Goal: Task Accomplishment & Management: Manage account settings

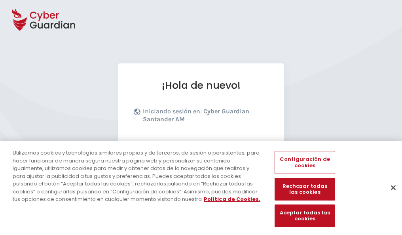
scroll to position [97, 0]
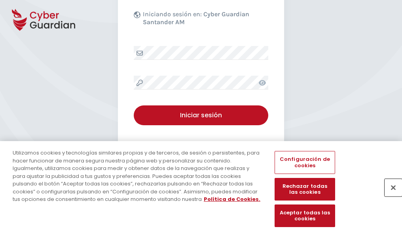
click at [389, 195] on button "Cerrar" at bounding box center [392, 186] width 17 height 17
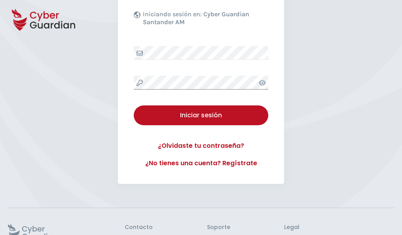
scroll to position [154, 0]
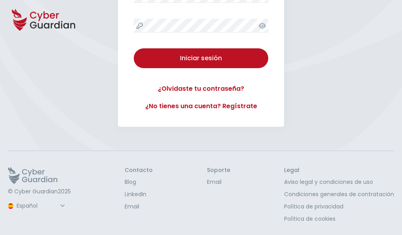
click at [134, 48] on button "Iniciar sesión" at bounding box center [201, 58] width 134 height 20
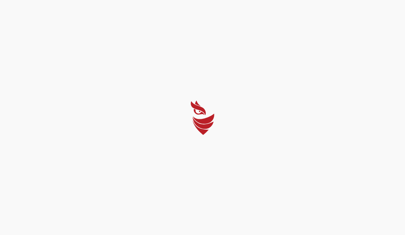
select select "Português (BR)"
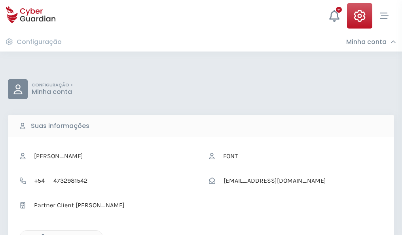
click at [41, 234] on icon "button" at bounding box center [41, 236] width 7 height 7
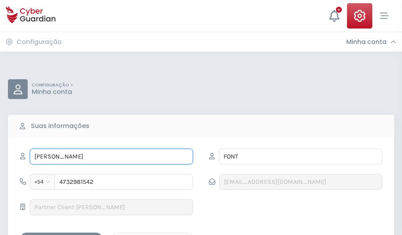
click at [111, 156] on input "RUFINO" at bounding box center [111, 156] width 163 height 16
type input "R"
type input "Corona"
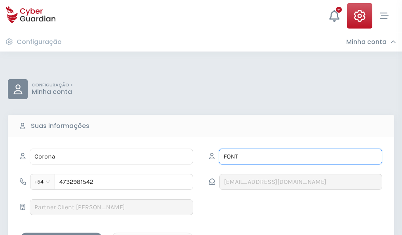
click at [300, 156] on input "FONT" at bounding box center [300, 156] width 163 height 16
type input "F"
type input "Sarmiento"
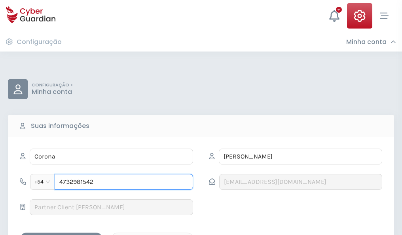
click at [124, 182] on input "4732981542" at bounding box center [124, 182] width 138 height 16
type input "4"
type input "4822001346"
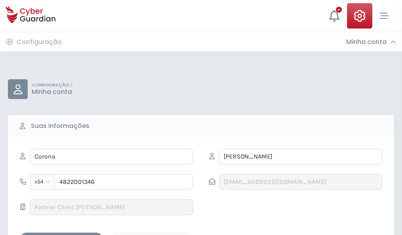
click at [61, 234] on div "Salvar alterações" at bounding box center [61, 239] width 71 height 10
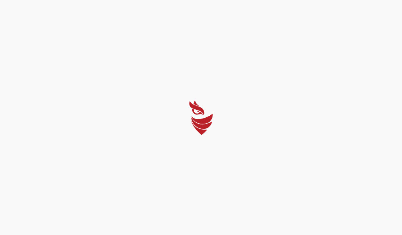
select select "Português (BR)"
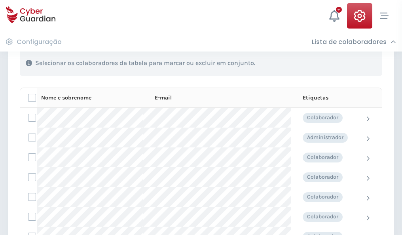
scroll to position [339, 0]
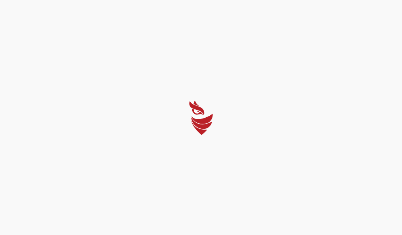
select select "Português (BR)"
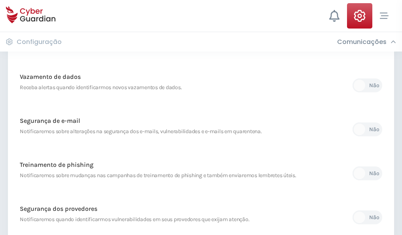
scroll to position [416, 0]
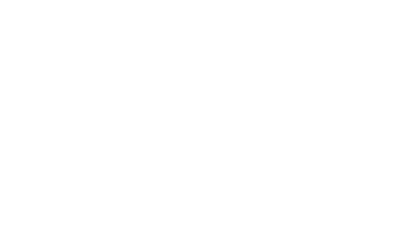
select select "Português (BR)"
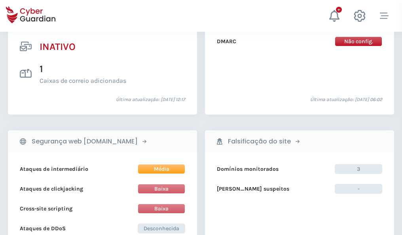
scroll to position [784, 0]
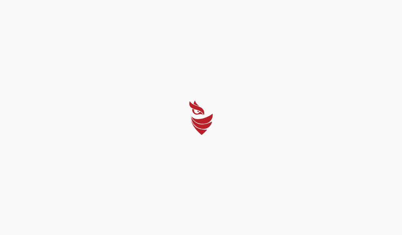
select select "Português (BR)"
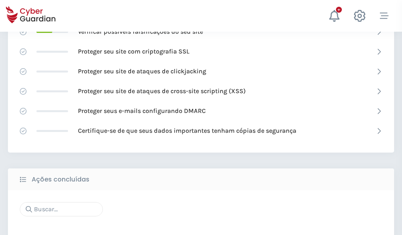
scroll to position [527, 0]
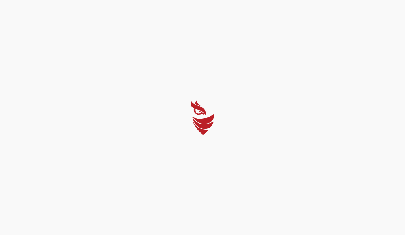
select select "Português (BR)"
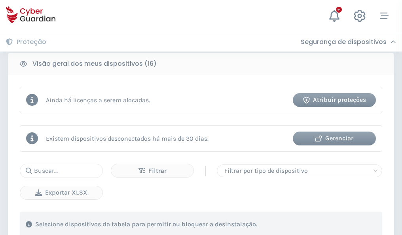
scroll to position [737, 0]
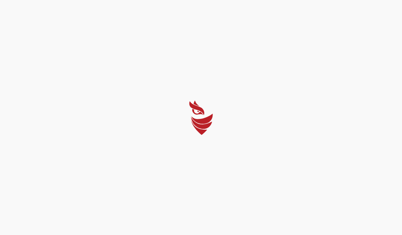
select select "Português (BR)"
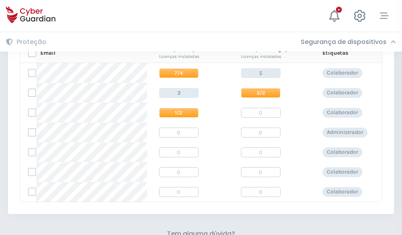
scroll to position [339, 0]
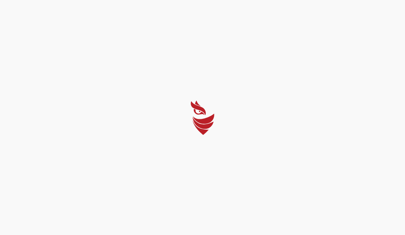
select select "Português (BR)"
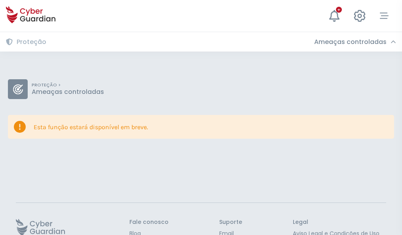
scroll to position [51, 0]
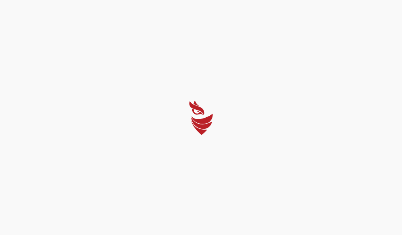
select select "Português (BR)"
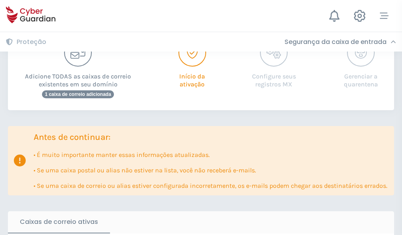
scroll to position [482, 0]
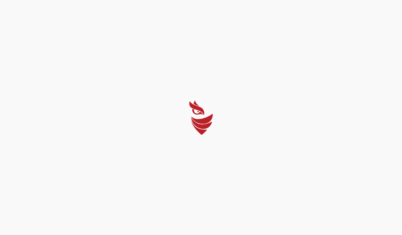
select select "Português (BR)"
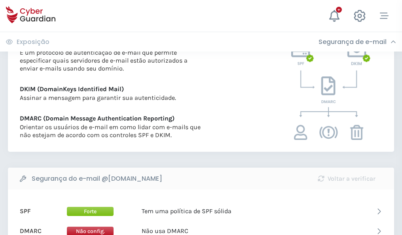
scroll to position [427, 0]
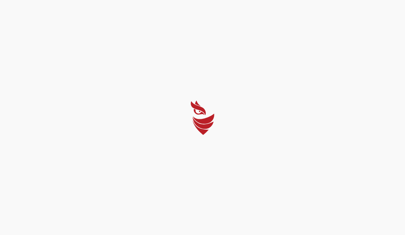
select select "Português (BR)"
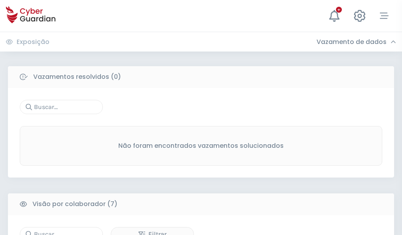
scroll to position [654, 0]
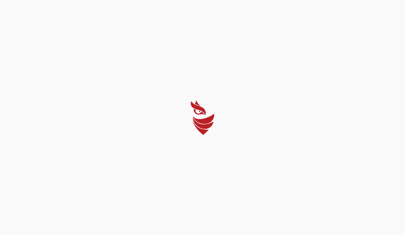
select select "Português (BR)"
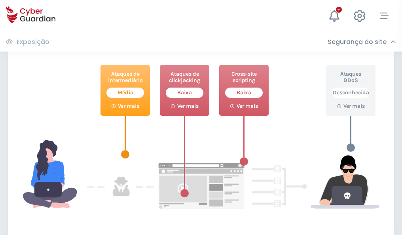
scroll to position [431, 0]
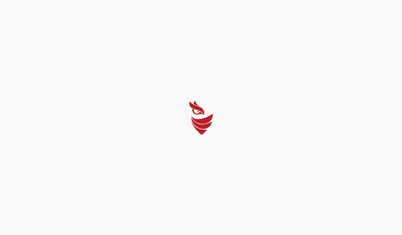
select select "Português (BR)"
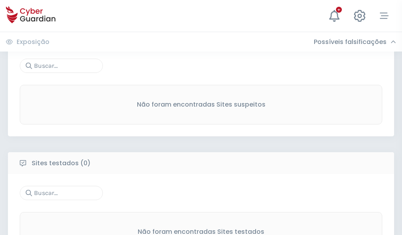
scroll to position [414, 0]
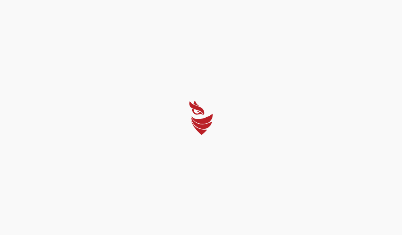
select select "Português (BR)"
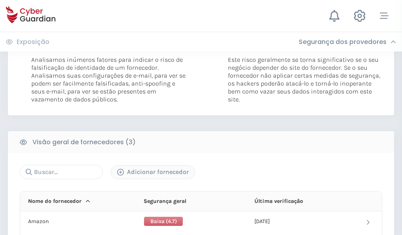
scroll to position [443, 0]
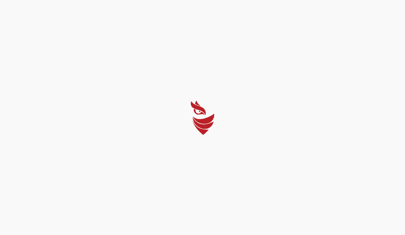
select select "Português (BR)"
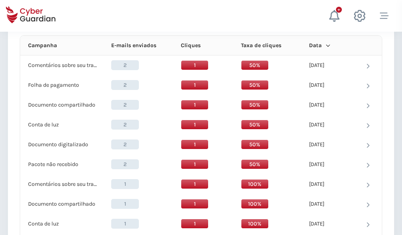
scroll to position [709, 0]
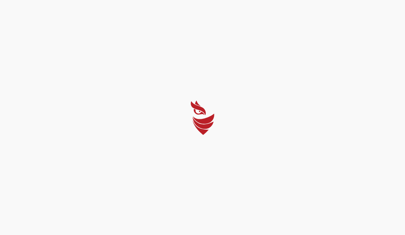
select select "Português (BR)"
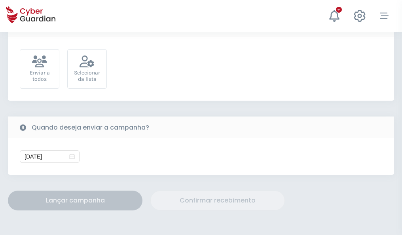
scroll to position [289, 0]
